Goal: Find specific page/section

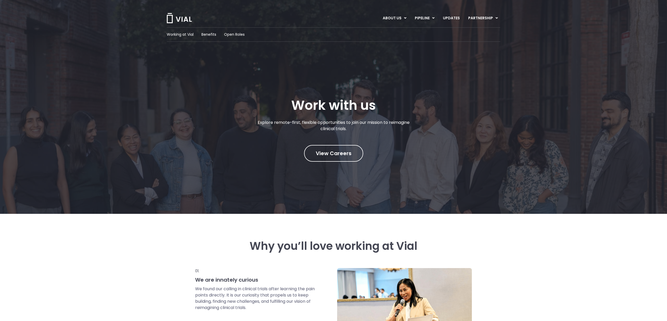
click at [187, 22] on img at bounding box center [179, 18] width 26 height 10
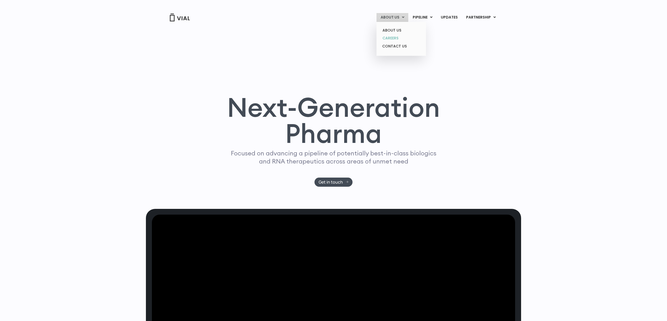
click at [388, 38] on link "CAREERS" at bounding box center [401, 38] width 46 height 8
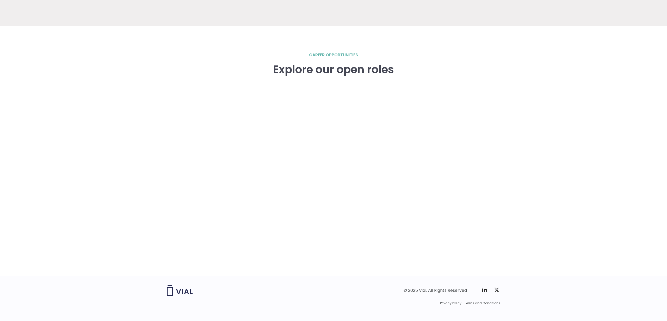
scroll to position [701, 0]
